Goal: Information Seeking & Learning: Find specific fact

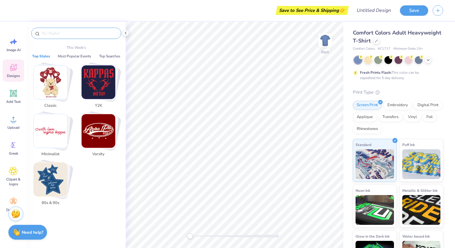
click at [55, 33] on input "text" at bounding box center [79, 33] width 76 height 6
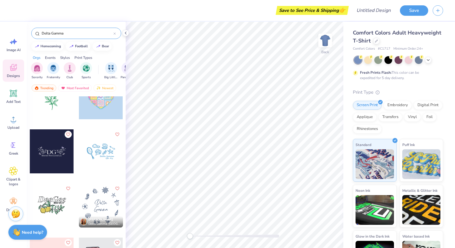
scroll to position [835, 0]
type input "Delta Gamma"
